Goal: Find specific page/section: Find specific page/section

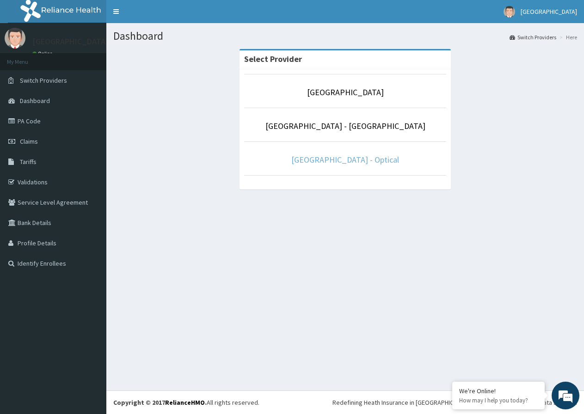
click at [345, 162] on link "[GEOGRAPHIC_DATA] - Optical" at bounding box center [345, 159] width 108 height 11
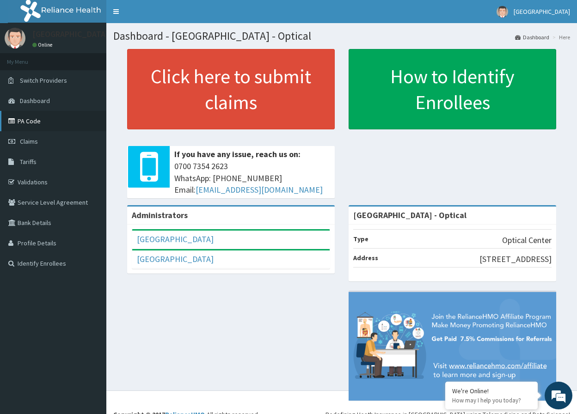
click at [58, 117] on link "PA Code" at bounding box center [53, 121] width 106 height 20
